Goal: Obtain resource: Download file/media

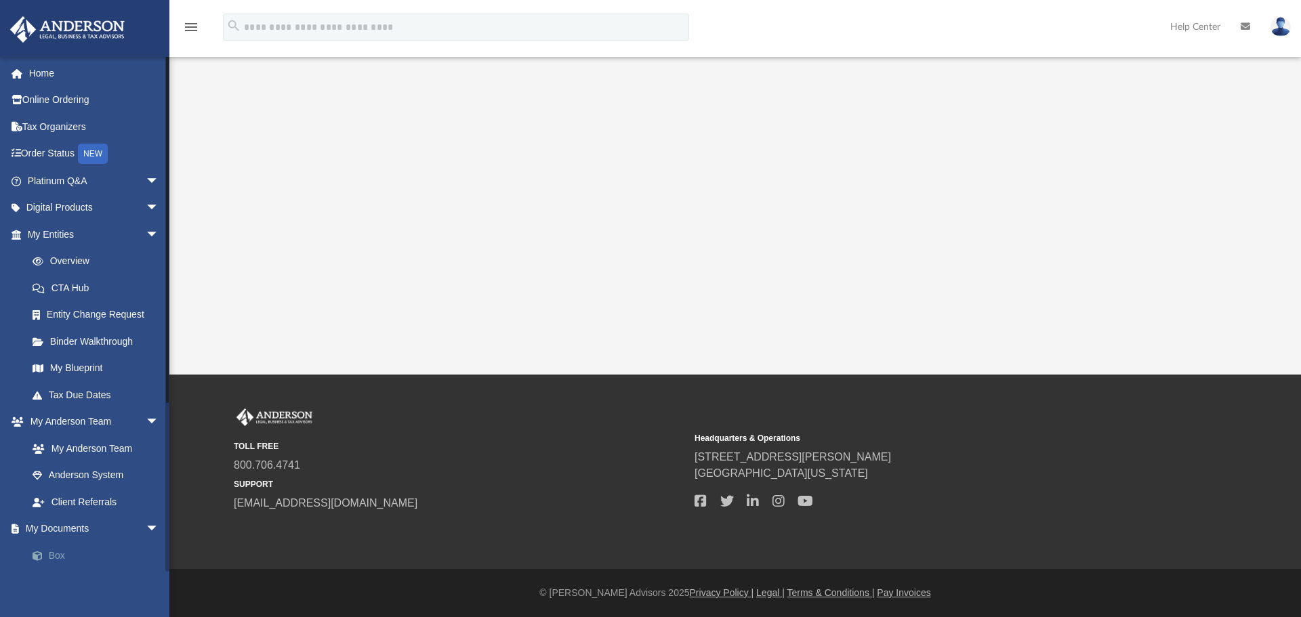
click at [54, 552] on link "Box" at bounding box center [99, 555] width 161 height 27
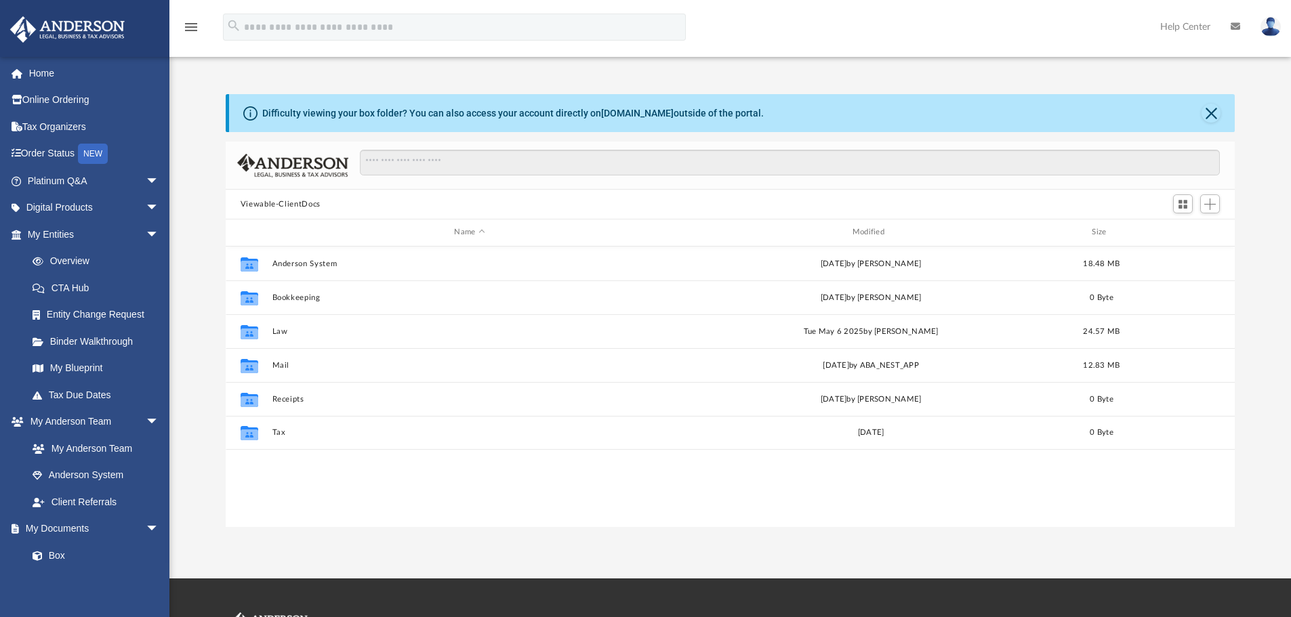
scroll to position [298, 999]
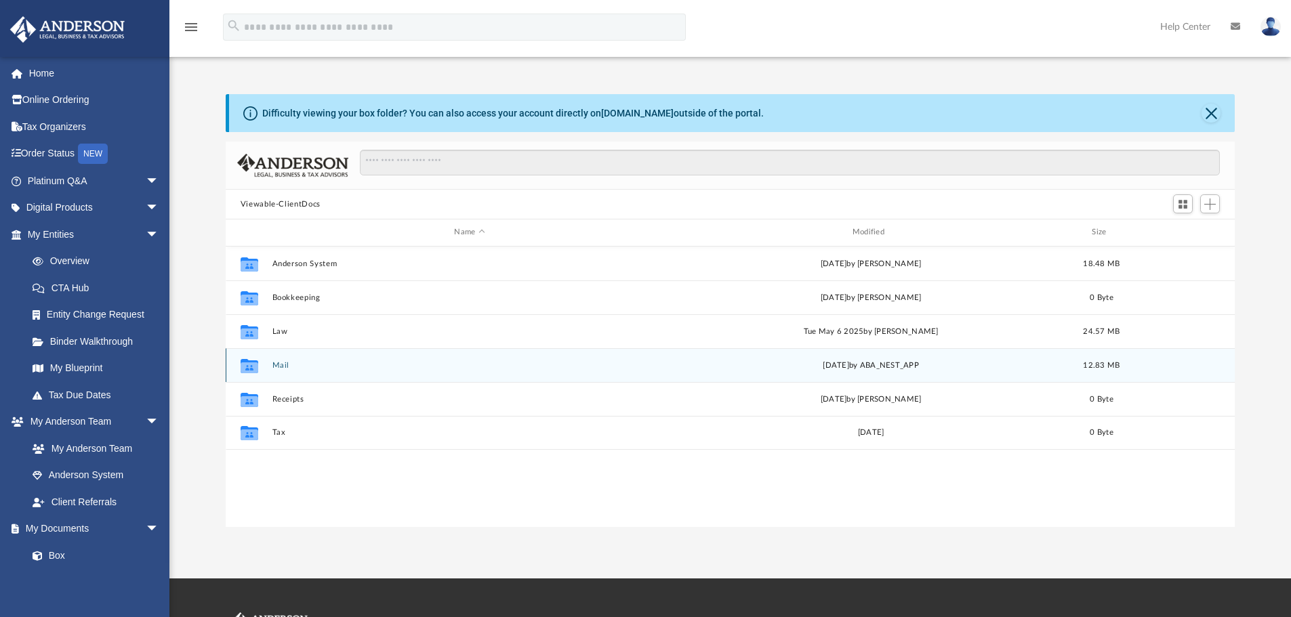
click at [279, 363] on button "Mail" at bounding box center [469, 365] width 395 height 9
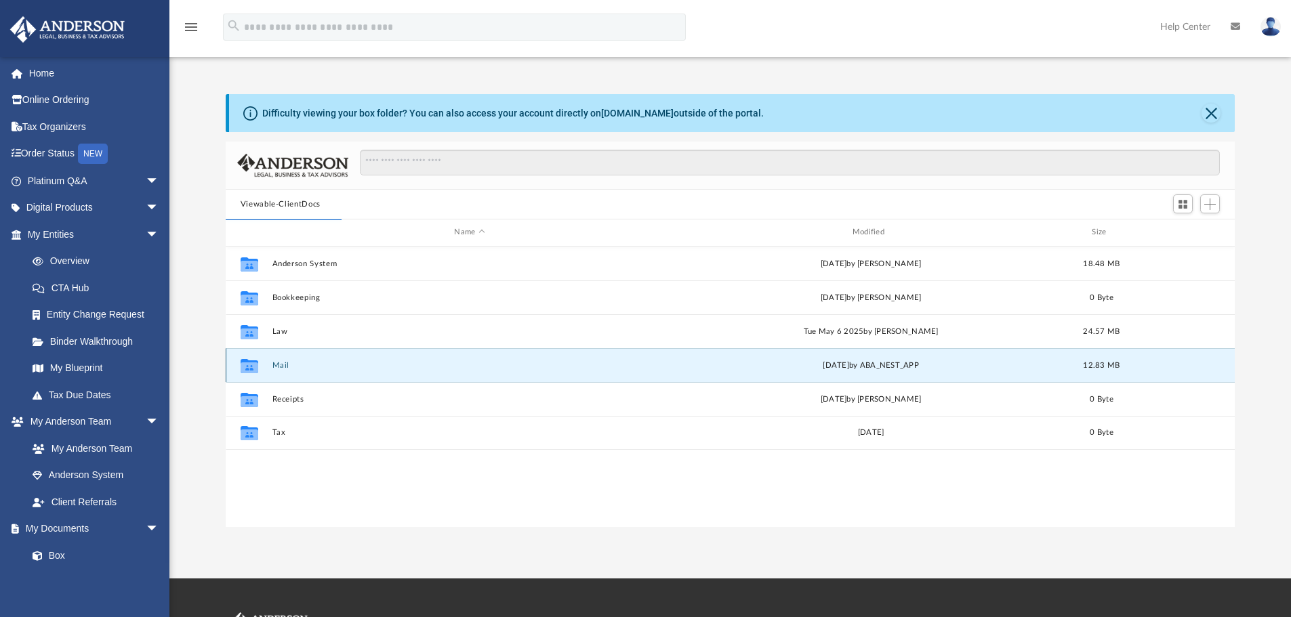
click at [280, 365] on button "Mail" at bounding box center [469, 365] width 395 height 9
click at [249, 365] on icon "grid" at bounding box center [250, 367] width 18 height 11
click at [291, 365] on button "Mail" at bounding box center [469, 365] width 395 height 9
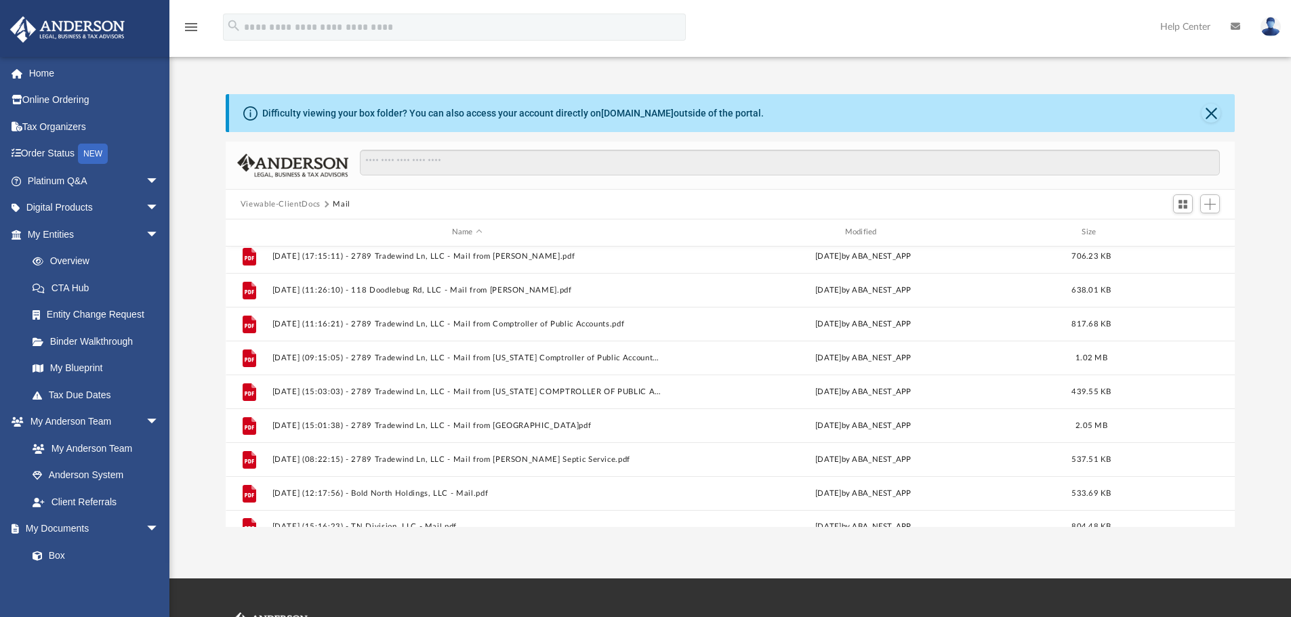
scroll to position [397, 0]
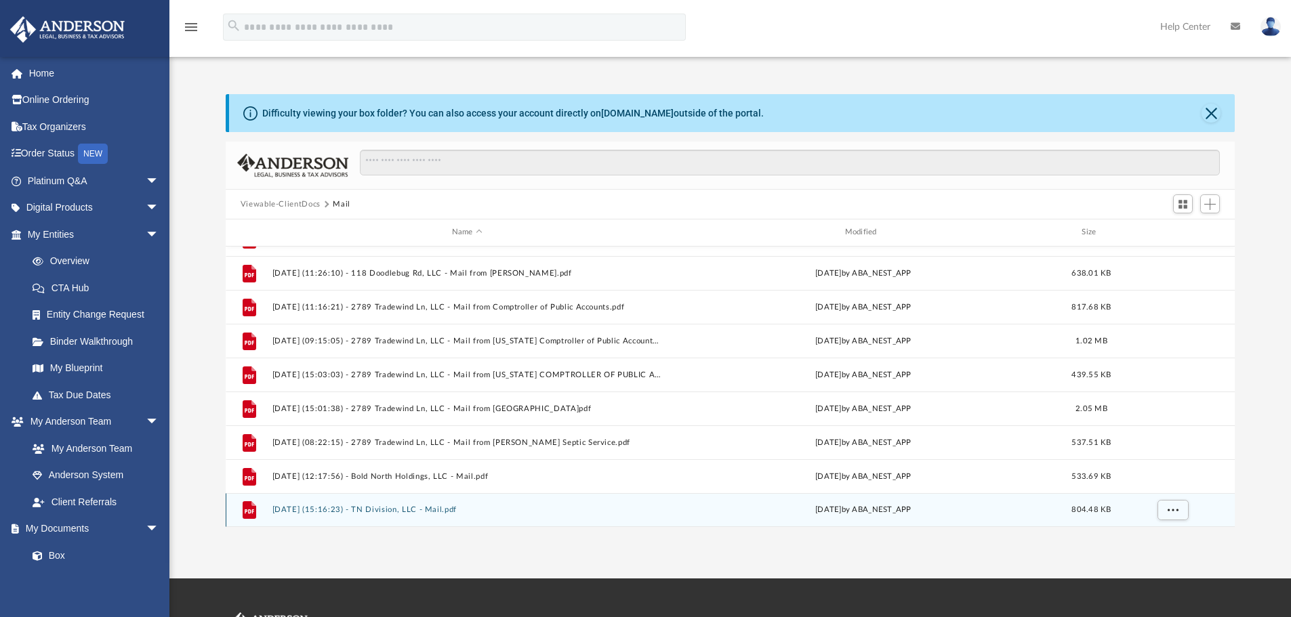
click at [360, 507] on button "[DATE] (15:16:23) - TN Division, LLC - Mail.pdf" at bounding box center [467, 510] width 390 height 9
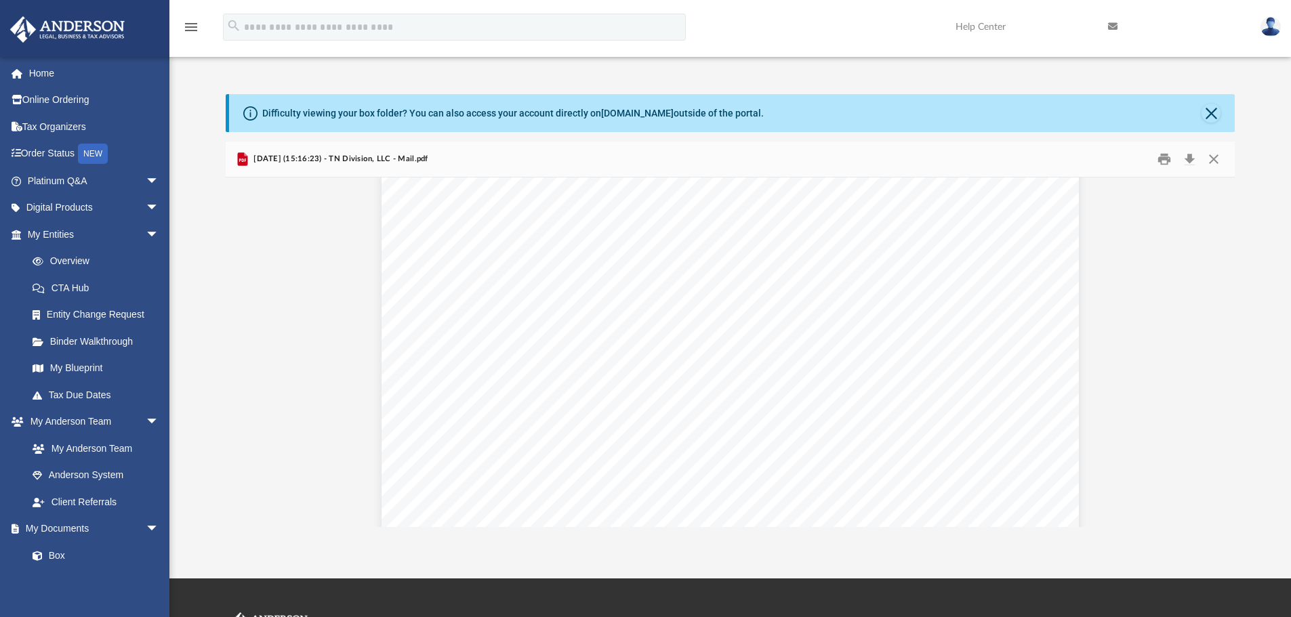
scroll to position [339, 0]
